Goal: Task Accomplishment & Management: Manage account settings

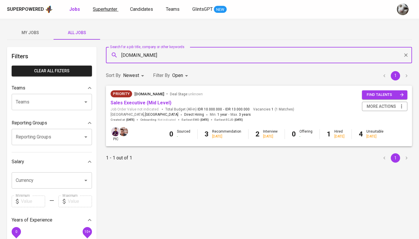
click at [108, 11] on span "Superhunter" at bounding box center [105, 9] width 24 height 6
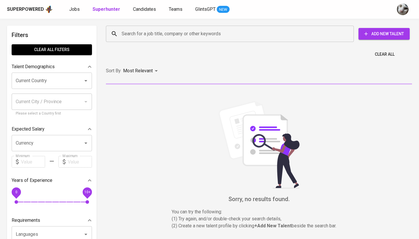
click at [143, 27] on div "Search for a job title, company or other keywords" at bounding box center [230, 34] width 248 height 16
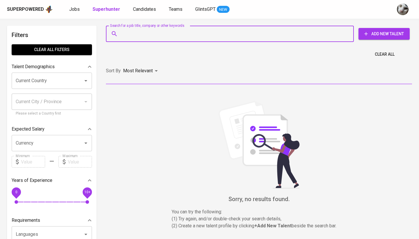
paste input "fajarrahmana@gmail.com"
type input "fajarrahmana@gmail.com"
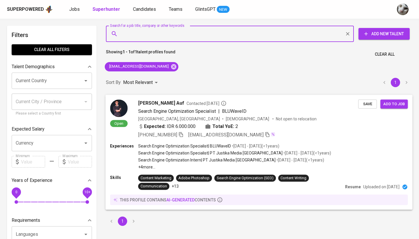
click at [277, 126] on div "Expected: IDR 6.000.000 Total YoE: 2" at bounding box center [248, 127] width 220 height 8
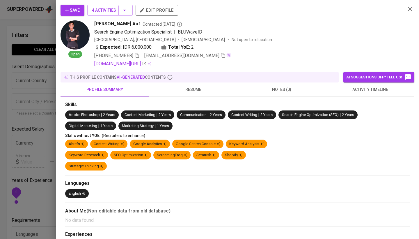
click at [364, 89] on span "activity timeline" at bounding box center [371, 89] width 82 height 7
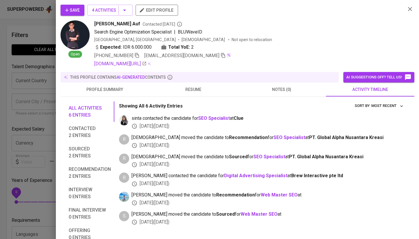
click at [21, 203] on div at bounding box center [209, 119] width 419 height 239
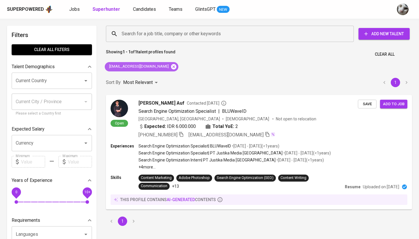
click at [171, 65] on icon at bounding box center [173, 66] width 5 height 5
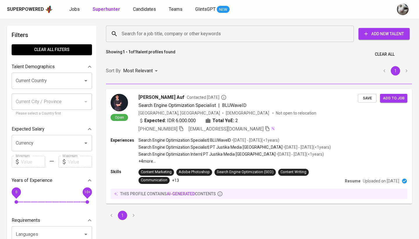
click at [167, 34] on input "Search for a job title, company or other keywords" at bounding box center [231, 33] width 222 height 11
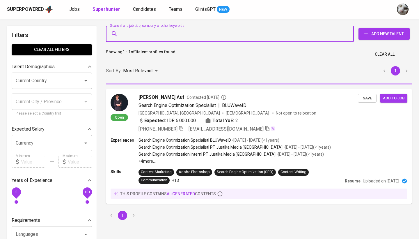
paste input "gadiskumala99@gmail.com"
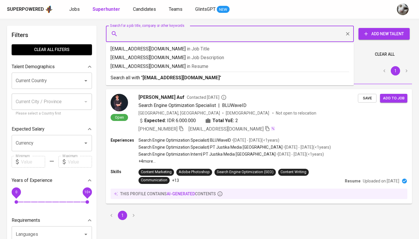
type input "gadiskumala99@gmail.com"
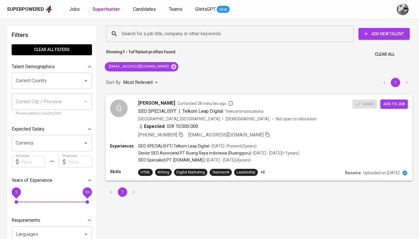
click at [282, 145] on div "SEO SPECIALISYT | Telkom Leap Digital • Jan 2023 - Present ( 2 years )" at bounding box center [219, 146] width 162 height 6
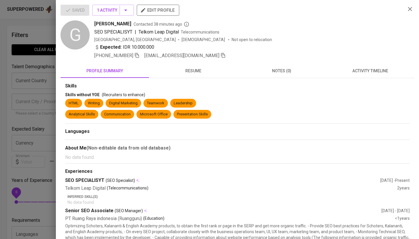
click at [375, 67] on button "activity timeline" at bounding box center [370, 71] width 89 height 14
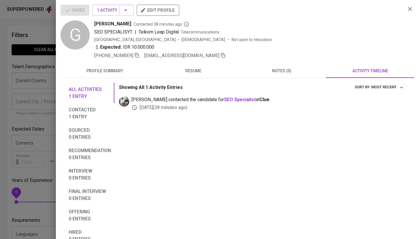
click at [2, 144] on div at bounding box center [209, 119] width 419 height 239
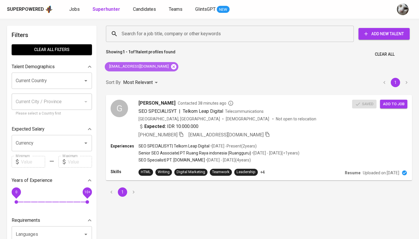
click at [171, 68] on icon at bounding box center [173, 66] width 5 height 5
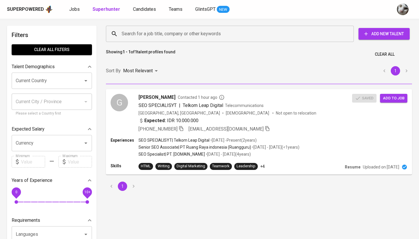
click at [176, 35] on input "Search for a job title, company or other keywords" at bounding box center [231, 33] width 222 height 11
paste input "anggashela@gmail.com"
type input "anggashela@gmail.com"
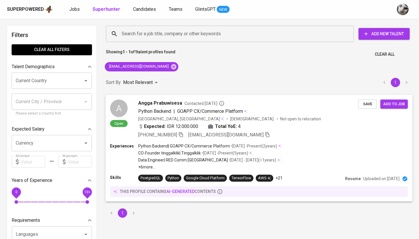
click at [300, 119] on div "Indonesia, Cirebon Male Not open to relocation" at bounding box center [248, 119] width 220 height 6
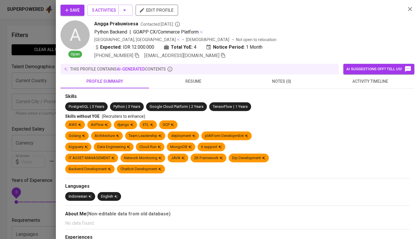
click at [381, 82] on span "activity timeline" at bounding box center [371, 81] width 82 height 7
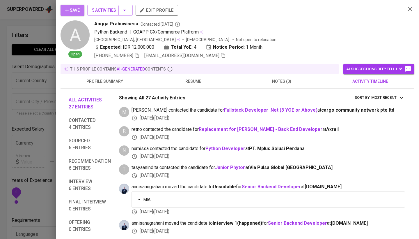
click at [72, 8] on span "Save" at bounding box center [72, 10] width 15 height 7
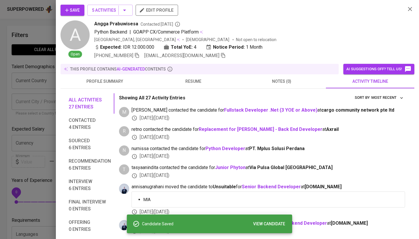
click at [39, 56] on div at bounding box center [209, 119] width 419 height 239
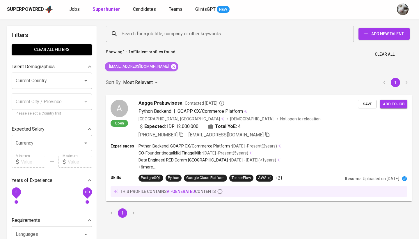
click at [171, 67] on icon at bounding box center [174, 66] width 6 height 6
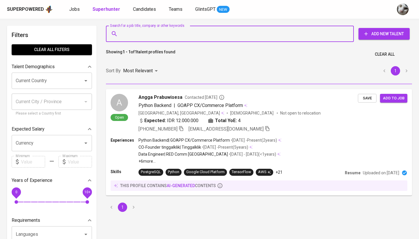
click at [161, 29] on input "Search for a job title, company or other keywords" at bounding box center [231, 33] width 222 height 11
paste input "emil.farisan@gmail.com"
type input "emil.farisan@gmail.com"
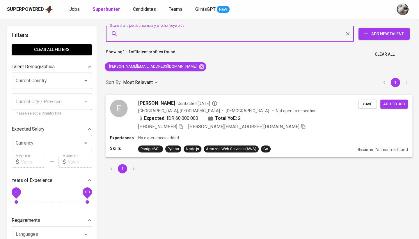
click at [284, 120] on div "Expected: IDR 60.000.000 Total YoE: 2" at bounding box center [248, 118] width 220 height 8
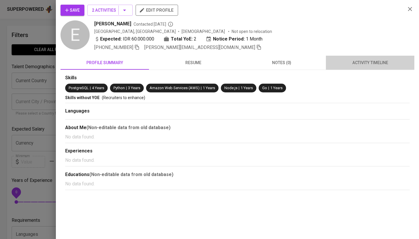
click at [366, 64] on span "activity timeline" at bounding box center [371, 62] width 82 height 7
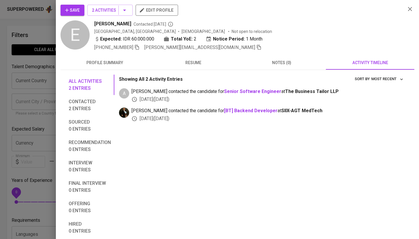
click at [23, 95] on div at bounding box center [209, 119] width 419 height 239
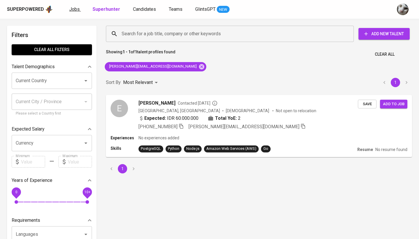
click at [78, 10] on span "Jobs" at bounding box center [74, 9] width 10 height 6
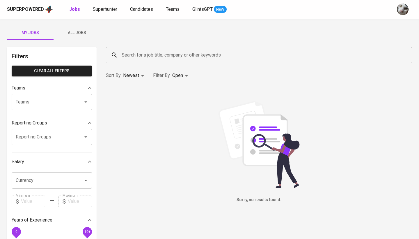
click at [82, 27] on button "All Jobs" at bounding box center [77, 33] width 47 height 14
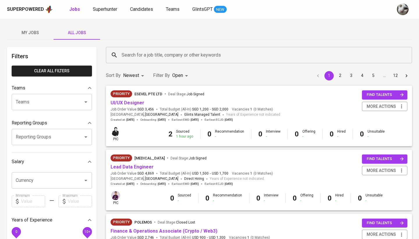
click at [141, 56] on input "Search for a job title, company or other keywords" at bounding box center [260, 54] width 281 height 11
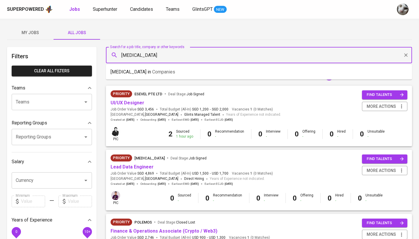
type input "[MEDICAL_DATA]"
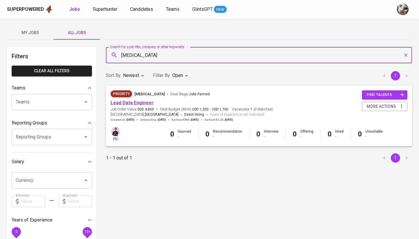
click at [137, 102] on link "Lead Data Engineer" at bounding box center [132, 103] width 43 height 6
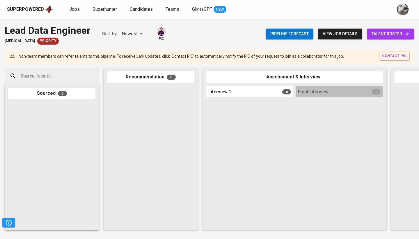
click at [381, 36] on span "talent roster" at bounding box center [391, 33] width 38 height 7
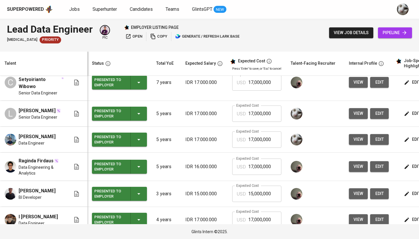
scroll to position [43, 0]
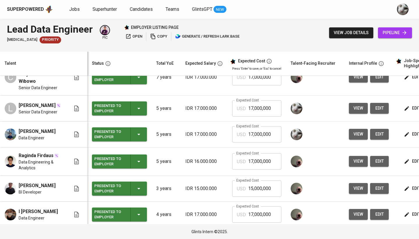
click at [380, 107] on span "edit" at bounding box center [379, 108] width 9 height 7
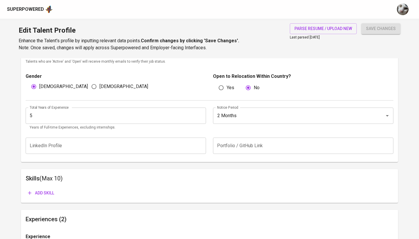
scroll to position [234, 0]
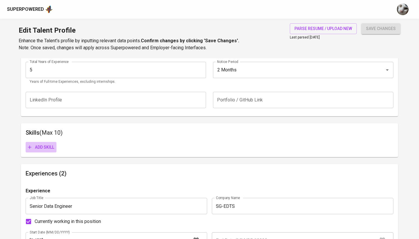
click at [40, 145] on span "Add skill" at bounding box center [41, 147] width 26 height 7
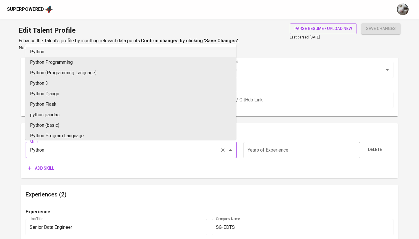
click at [76, 47] on li "Python" at bounding box center [130, 52] width 211 height 10
type input "Python"
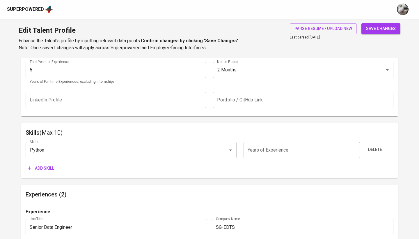
click at [262, 148] on input "number" at bounding box center [302, 150] width 116 height 16
type input "5"
click at [381, 29] on button "save changes" at bounding box center [381, 28] width 39 height 11
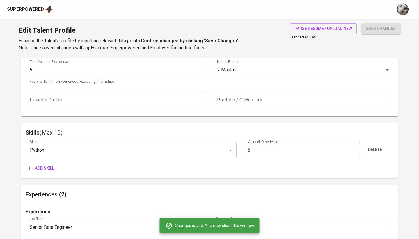
click at [45, 159] on div "Skills Python Skills Years of Experience 5 Years of Experience Delete Add skill" at bounding box center [210, 155] width 368 height 36
click at [43, 164] on span "Add skill" at bounding box center [41, 167] width 26 height 7
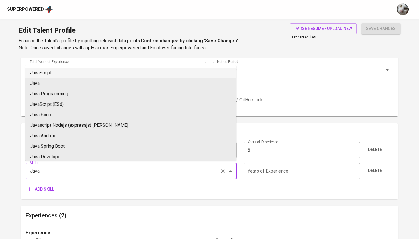
click at [77, 71] on li "JavaScript" at bounding box center [130, 73] width 211 height 10
type input "JavaScript"
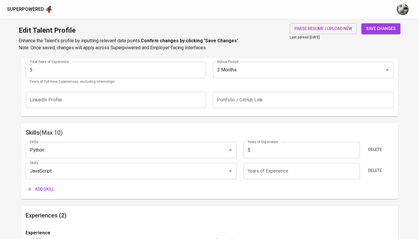
click at [263, 171] on input "number" at bounding box center [302, 171] width 116 height 16
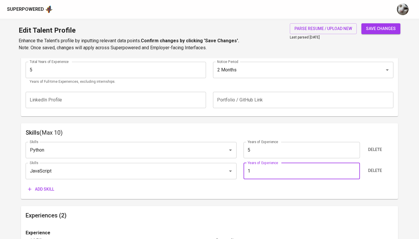
type input "1"
click at [39, 188] on span "Add skill" at bounding box center [41, 188] width 26 height 7
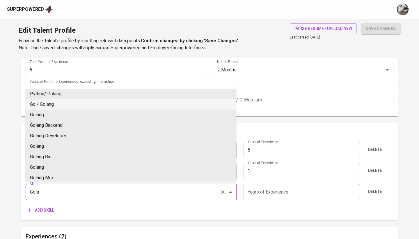
click at [73, 104] on li "Go / Golang" at bounding box center [130, 104] width 211 height 10
type input "Go / Golang"
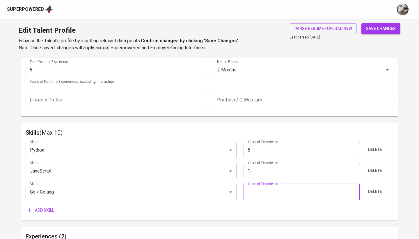
click at [263, 192] on input "number" at bounding box center [302, 192] width 116 height 16
type input "1"
click at [44, 209] on span "Add skill" at bounding box center [41, 209] width 26 height 7
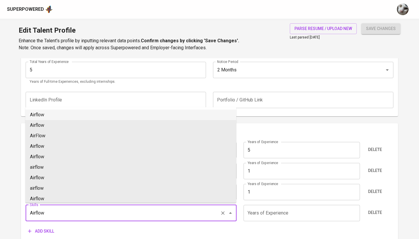
click at [192, 116] on li "Airflow" at bounding box center [130, 114] width 211 height 10
type input "Airflow"
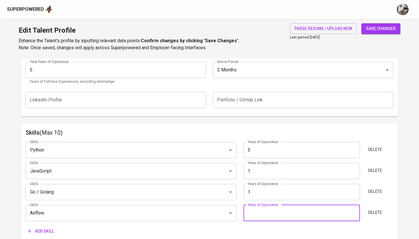
click at [279, 208] on input "number" at bounding box center [302, 213] width 116 height 16
type input "5"
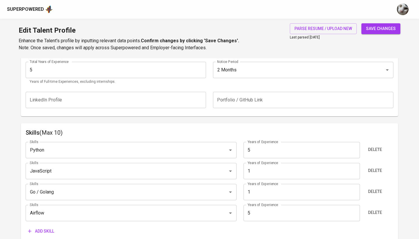
click at [32, 229] on icon "button" at bounding box center [30, 231] width 6 height 6
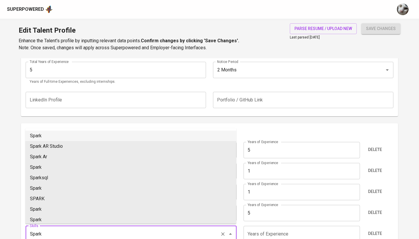
click at [76, 133] on li "Spark" at bounding box center [130, 135] width 211 height 10
type input "Spark"
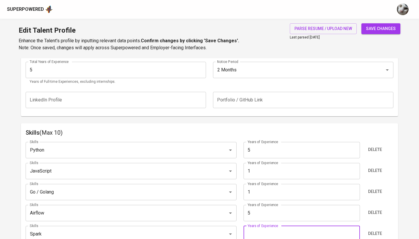
click at [267, 229] on input "number" at bounding box center [302, 234] width 116 height 16
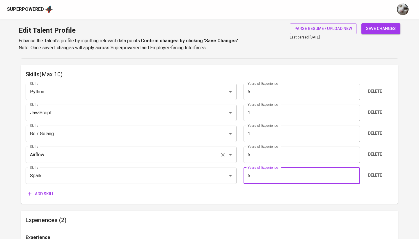
scroll to position [302, 0]
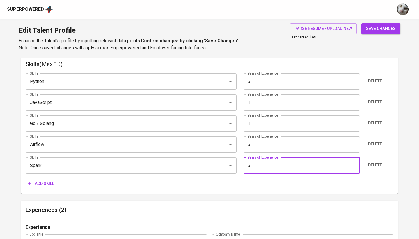
type input "5"
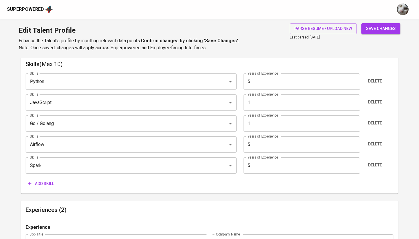
click at [55, 186] on button "Add skill" at bounding box center [41, 183] width 31 height 11
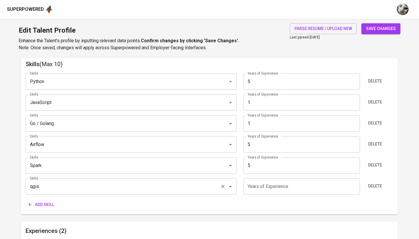
type input "QGIS"
click at [260, 188] on input "number" at bounding box center [302, 186] width 116 height 16
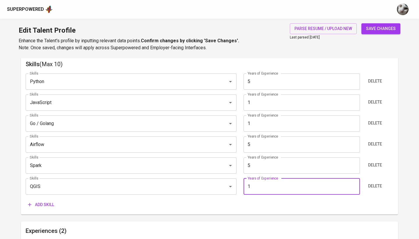
type input "1"
click at [48, 204] on span "Add skill" at bounding box center [41, 204] width 26 height 7
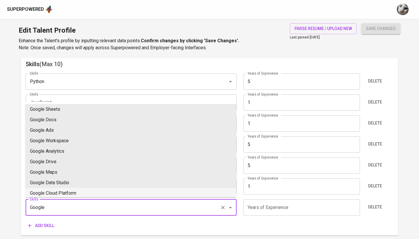
click at [185, 192] on li "Google Cloud Platform" at bounding box center [130, 193] width 211 height 10
type input "Google Cloud Platform"
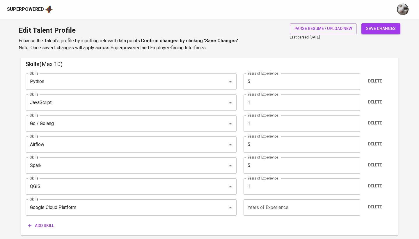
click at [272, 210] on input "number" at bounding box center [302, 207] width 116 height 16
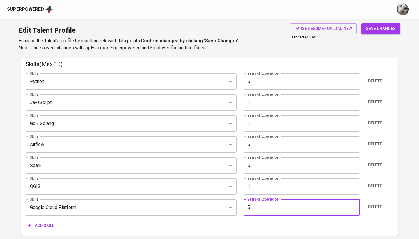
type input "5"
click at [46, 223] on span "Add skill" at bounding box center [41, 225] width 26 height 7
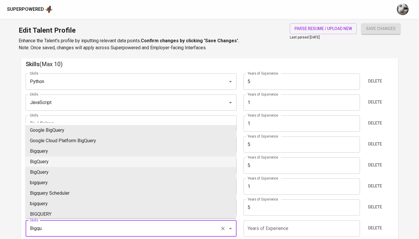
click at [145, 157] on li "BigQuery" at bounding box center [130, 161] width 211 height 10
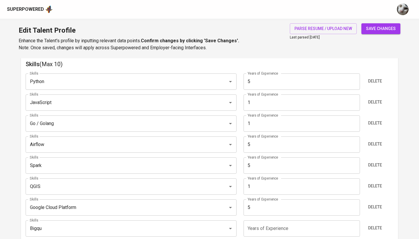
type input "BigQuery"
click at [268, 224] on input "number" at bounding box center [302, 228] width 116 height 16
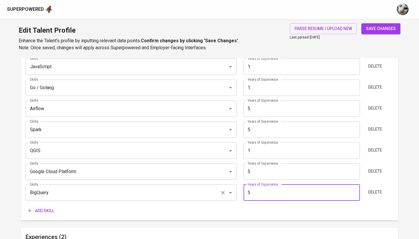
scroll to position [387, 0]
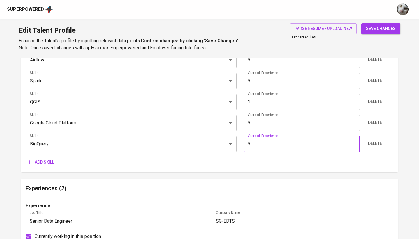
type input "5"
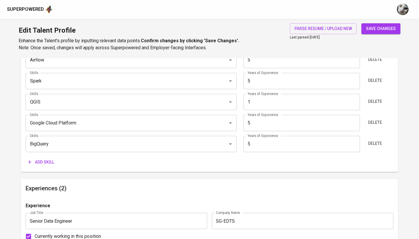
click at [32, 160] on icon "button" at bounding box center [30, 162] width 6 height 6
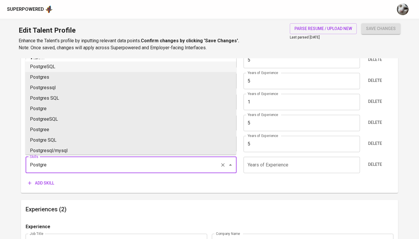
click at [118, 70] on li "PostgreSQL" at bounding box center [130, 66] width 211 height 10
type input "PostgreSQL"
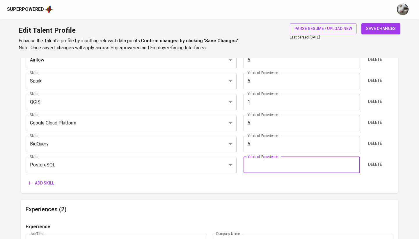
click at [254, 168] on input "number" at bounding box center [302, 165] width 116 height 16
type input "5"
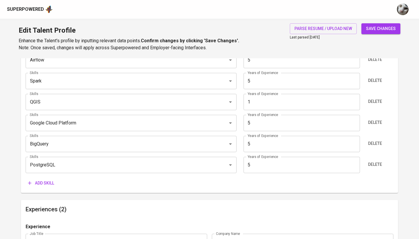
click at [372, 33] on button "save changes" at bounding box center [381, 28] width 39 height 11
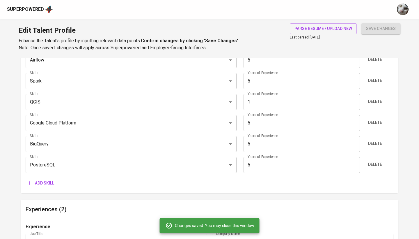
type input "BigQuery"
type input "5"
type input "Google Cloud Platform"
type input "5"
type input "Apache Spark"
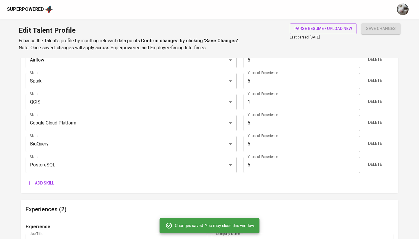
type input "Apache Airflow"
type input "PostgreSQL"
type input "5"
type input "QGIS"
type input "1"
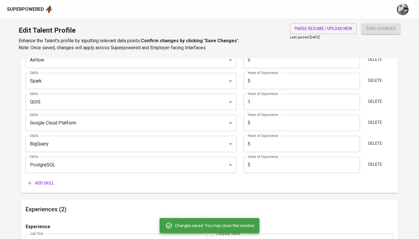
type input "Go / Golang"
type input "1"
type input "JavaScript"
type input "1"
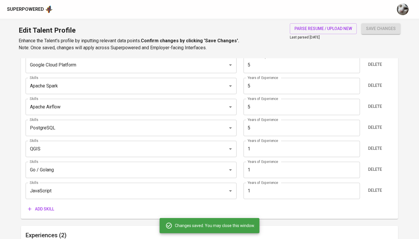
scroll to position [366, 0]
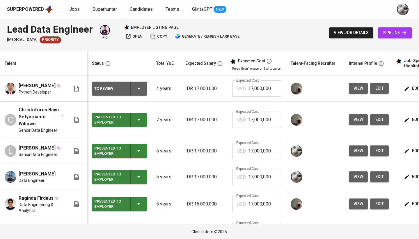
scroll to position [43, 0]
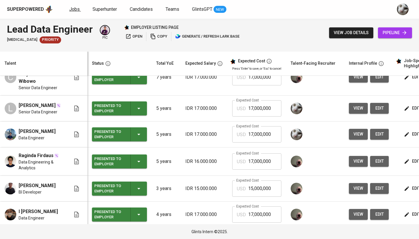
click at [74, 9] on span "Jobs" at bounding box center [74, 9] width 10 height 6
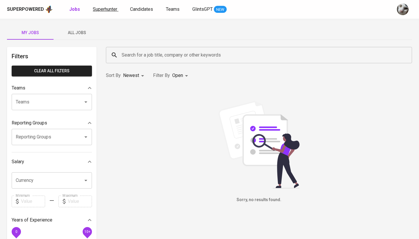
click at [100, 9] on span "Superhunter" at bounding box center [105, 9] width 24 height 6
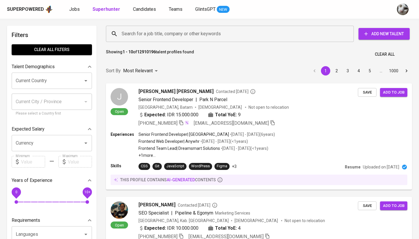
click at [141, 36] on input "Search for a job title, company or other keywords" at bounding box center [231, 33] width 222 height 11
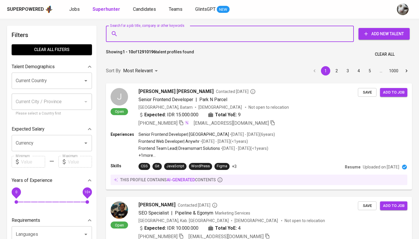
paste input "yuri.setiantoko@gmail.com"
type input "yuri.setiantoko@gmail.com"
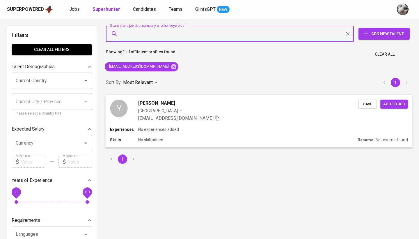
click at [252, 120] on div "yuri.setiantoko@gmail.com" at bounding box center [248, 117] width 220 height 7
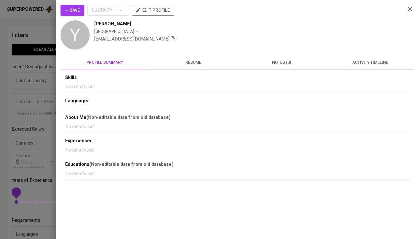
click at [200, 51] on div "Save 0 Activity edit profile Y Yuri Setiantoko Singapore yuri.setiantoko@gmail.…" at bounding box center [238, 92] width 354 height 175
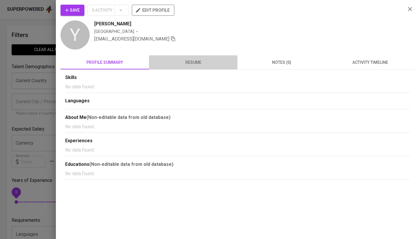
click at [200, 59] on span "resume" at bounding box center [194, 62] width 82 height 7
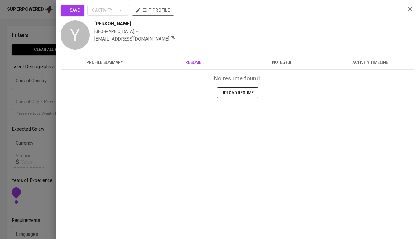
click at [386, 60] on span "activity timeline" at bounding box center [371, 62] width 82 height 7
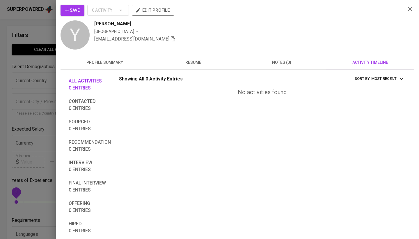
click at [30, 82] on div at bounding box center [209, 119] width 419 height 239
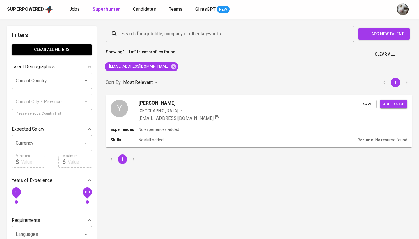
click at [78, 11] on span "Jobs" at bounding box center [74, 9] width 10 height 6
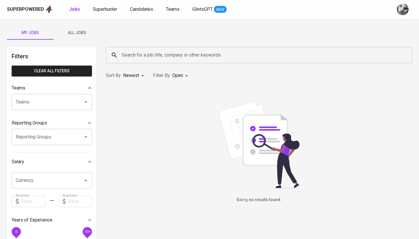
click at [80, 36] on span "All Jobs" at bounding box center [77, 32] width 40 height 7
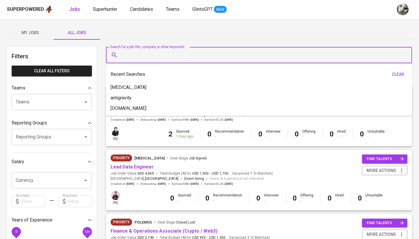
click at [137, 55] on input "Search for a job title, company or other keywords" at bounding box center [260, 54] width 281 height 11
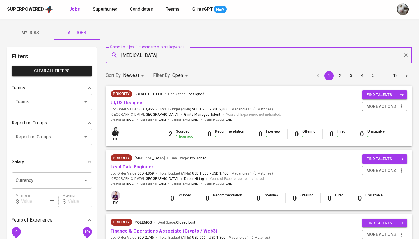
type input "meridia"
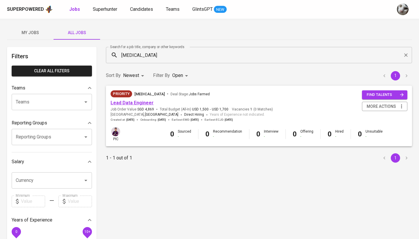
click at [130, 102] on link "Lead Data Engineer" at bounding box center [132, 103] width 43 height 6
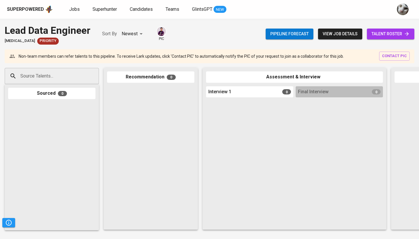
click at [385, 35] on span "talent roster" at bounding box center [391, 33] width 38 height 7
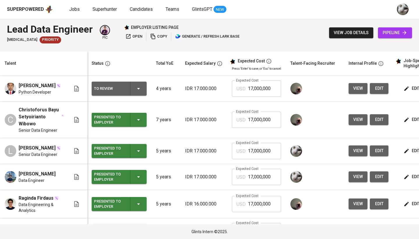
scroll to position [0, 0]
click at [357, 148] on span "view" at bounding box center [358, 150] width 10 height 7
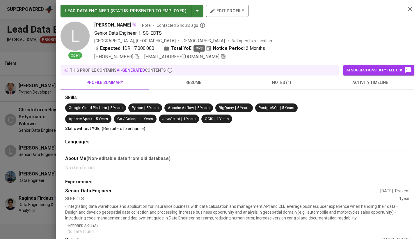
click at [221, 56] on icon "button" at bounding box center [223, 56] width 5 height 5
click at [36, 107] on div at bounding box center [209, 119] width 419 height 239
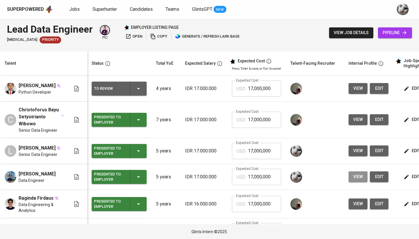
click at [360, 178] on span "view" at bounding box center [358, 176] width 10 height 7
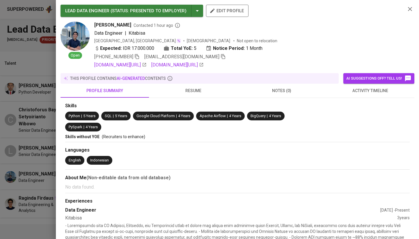
click at [221, 55] on icon "button" at bounding box center [223, 56] width 4 height 5
click at [2, 110] on div at bounding box center [209, 119] width 419 height 239
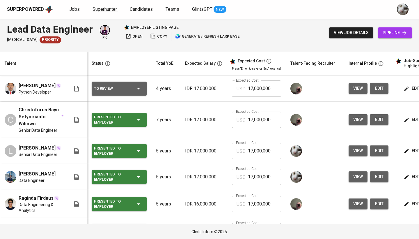
click at [111, 8] on span "Superhunter" at bounding box center [105, 9] width 24 height 6
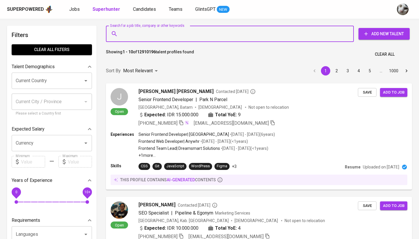
click at [187, 34] on input "Search for a job title, company or other keywords" at bounding box center [231, 33] width 222 height 11
paste input "muzaqihatami1@gmail.com"
type input "muzaqihatami1@gmail.com"
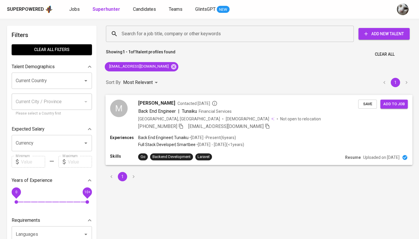
click at [265, 141] on div "Experiences Back End Engineer | Tunaiku • May 2019 - Present ( 6 years ) Full S…" at bounding box center [259, 142] width 298 height 14
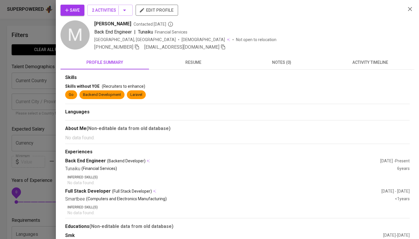
click at [370, 59] on span "activity timeline" at bounding box center [371, 62] width 82 height 7
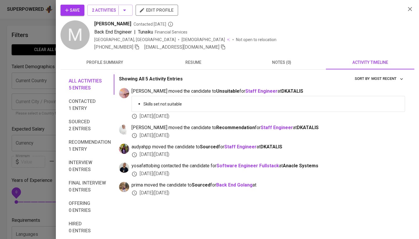
click at [208, 59] on span "resume" at bounding box center [194, 62] width 82 height 7
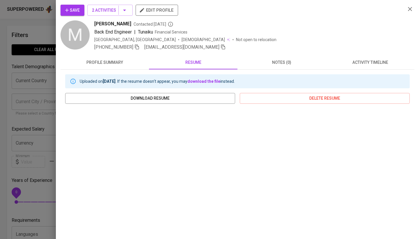
click at [76, 10] on span "Save" at bounding box center [72, 10] width 15 height 7
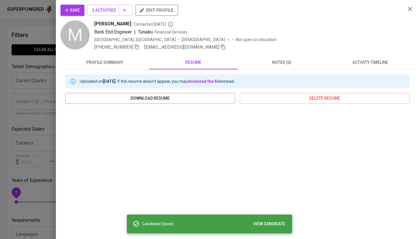
click at [29, 81] on div at bounding box center [209, 119] width 419 height 239
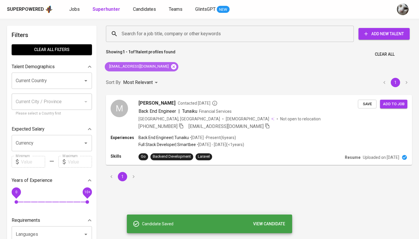
click at [171, 64] on icon at bounding box center [173, 66] width 5 height 5
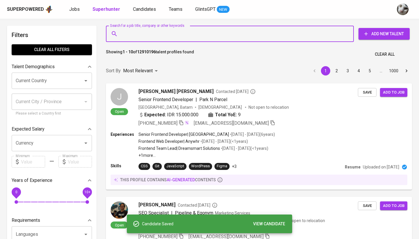
click at [179, 32] on input "Search for a job title, company or other keywords" at bounding box center [231, 33] width 222 height 11
paste input "[EMAIL_ADDRESS][DOMAIN_NAME]"
type input "[EMAIL_ADDRESS][DOMAIN_NAME]"
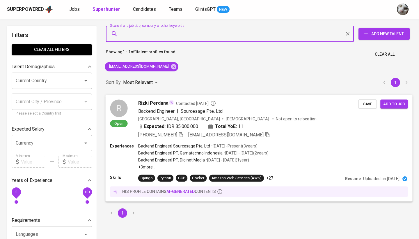
click at [281, 127] on div "Expected: IDR 35.000.000 Total YoE: 11" at bounding box center [248, 127] width 220 height 8
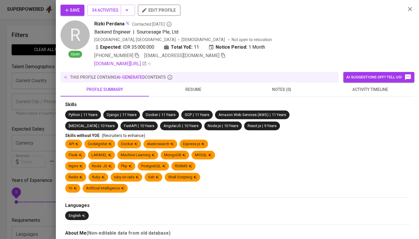
click at [366, 93] on button "activity timeline" at bounding box center [370, 89] width 89 height 14
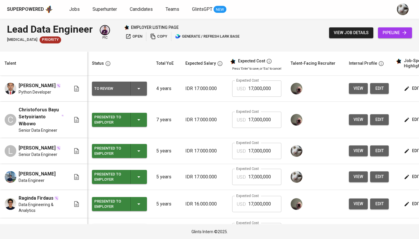
click at [400, 38] on div "view job details pipeline" at bounding box center [370, 32] width 83 height 21
click at [396, 34] on span "pipeline" at bounding box center [395, 32] width 25 height 7
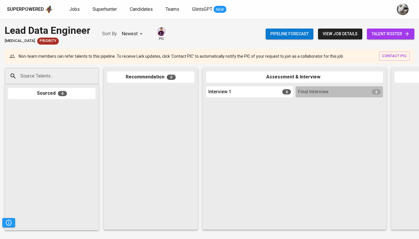
click at [82, 74] on div "Source Talents..." at bounding box center [52, 76] width 94 height 16
paste input "[EMAIL_ADDRESS][DOMAIN_NAME]"
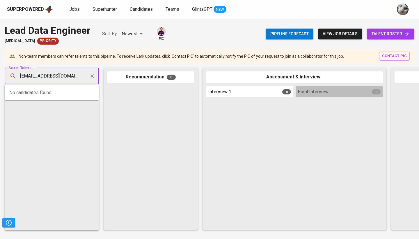
type input "[EMAIL_ADDRESS][DOMAIN_NAME]"
click at [68, 105] on li "L Leonardi Fabianto Senior Data Engineer av.leonardif@gmail.com" at bounding box center [52, 97] width 94 height 21
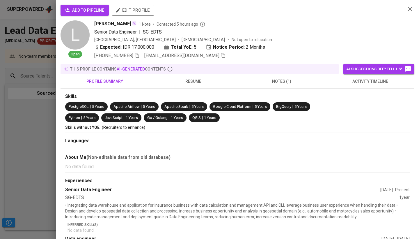
click at [93, 12] on span "add to pipeline" at bounding box center [84, 10] width 39 height 7
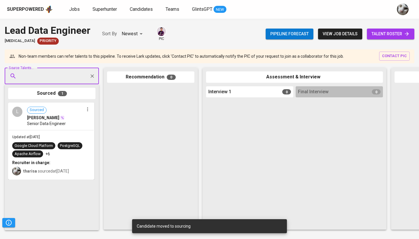
paste input "[EMAIL_ADDRESS][DOMAIN_NAME]"
type input "[EMAIL_ADDRESS][DOMAIN_NAME]"
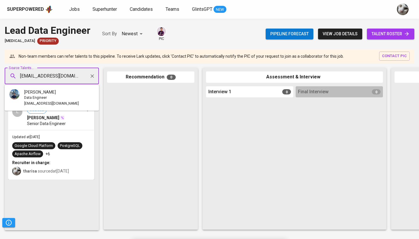
click at [59, 93] on div "[PERSON_NAME]" at bounding box center [51, 92] width 55 height 6
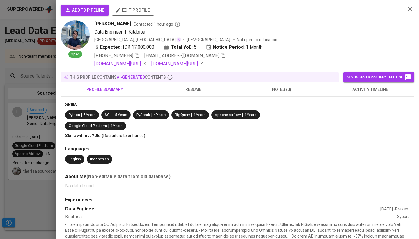
click at [96, 13] on span "add to pipeline" at bounding box center [84, 10] width 39 height 7
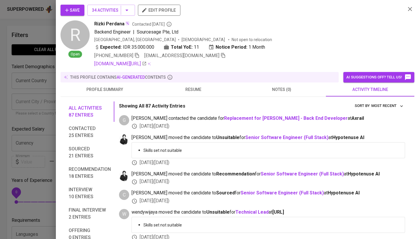
click at [8, 109] on div at bounding box center [209, 119] width 419 height 239
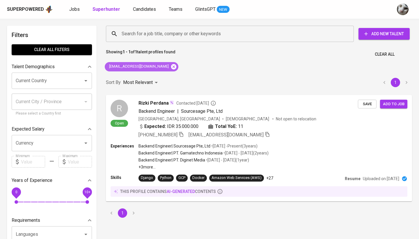
click at [171, 66] on icon at bounding box center [174, 66] width 6 height 6
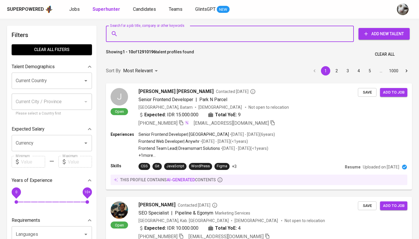
click at [171, 36] on input "Search for a job title, company or other keywords" at bounding box center [231, 33] width 222 height 11
click at [171, 31] on input "Search for a job title, company or other keywords" at bounding box center [231, 33] width 222 height 11
paste input "[EMAIL_ADDRESS][DOMAIN_NAME]"
type input "[EMAIL_ADDRESS][DOMAIN_NAME]"
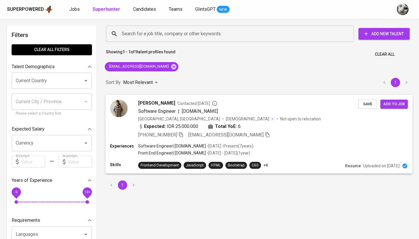
click at [282, 116] on div "[GEOGRAPHIC_DATA], [GEOGRAPHIC_DATA] [DEMOGRAPHIC_DATA] Not open to relocation" at bounding box center [248, 119] width 220 height 6
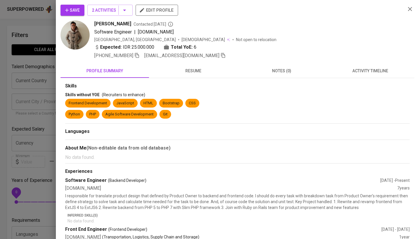
click at [362, 67] on button "activity timeline" at bounding box center [370, 71] width 89 height 14
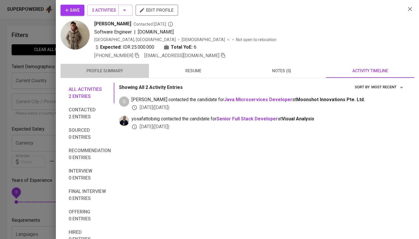
click at [115, 72] on span "profile summary" at bounding box center [105, 70] width 82 height 7
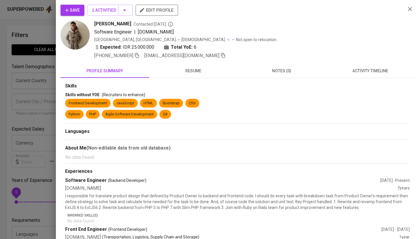
click at [175, 70] on span "resume" at bounding box center [194, 70] width 82 height 7
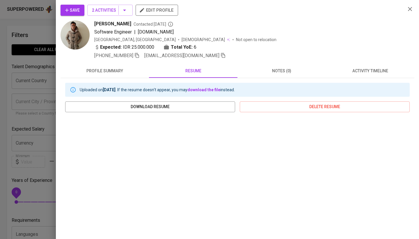
click at [104, 69] on span "profile summary" at bounding box center [105, 70] width 82 height 7
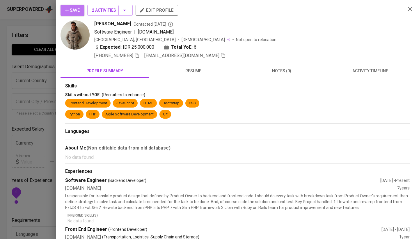
click at [75, 8] on span "Save" at bounding box center [72, 10] width 15 height 7
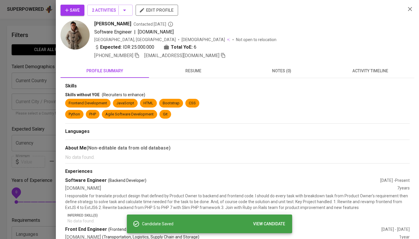
click at [45, 95] on div at bounding box center [209, 119] width 419 height 239
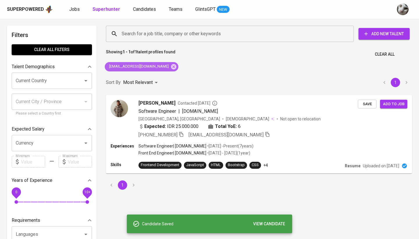
click at [171, 66] on icon at bounding box center [173, 66] width 5 height 5
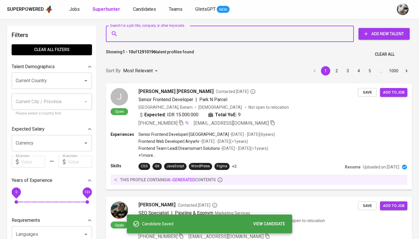
click at [174, 33] on input "Search for a job title, company or other keywords" at bounding box center [231, 33] width 222 height 11
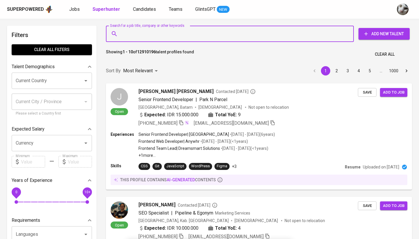
paste input "[EMAIL_ADDRESS][DOMAIN_NAME]"
type input "[EMAIL_ADDRESS][DOMAIN_NAME]"
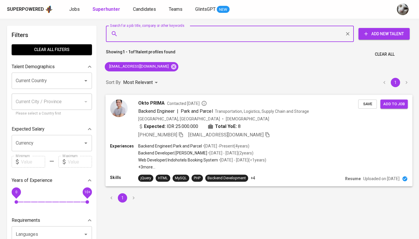
click at [299, 139] on div "Okto PRIMA Contacted [DATE] Backend Engineer | Park and Parcel Transportation, …" at bounding box center [258, 119] width 307 height 48
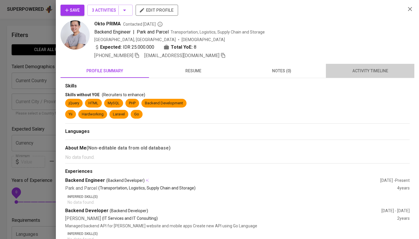
click at [355, 71] on span "activity timeline" at bounding box center [371, 70] width 82 height 7
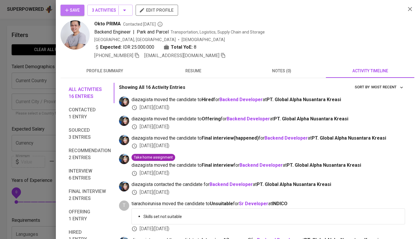
click at [78, 10] on span "Save" at bounding box center [72, 10] width 15 height 7
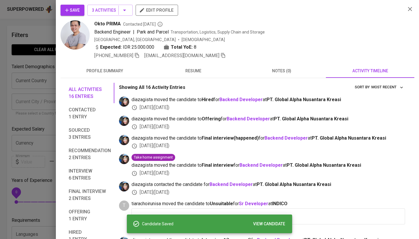
click at [180, 71] on span "resume" at bounding box center [194, 70] width 82 height 7
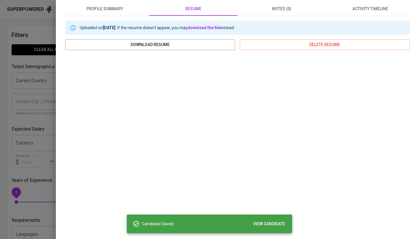
scroll to position [62, 0]
